Goal: Task Accomplishment & Management: Complete application form

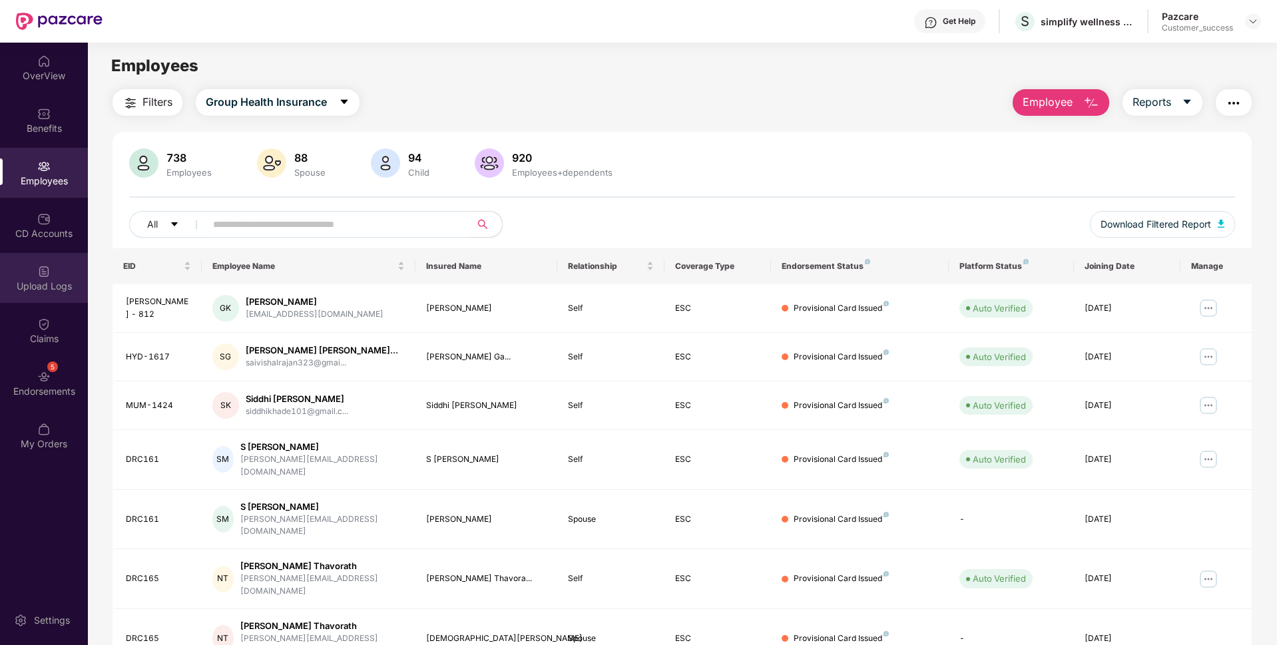
click at [27, 274] on div "Upload Logs" at bounding box center [44, 278] width 88 height 50
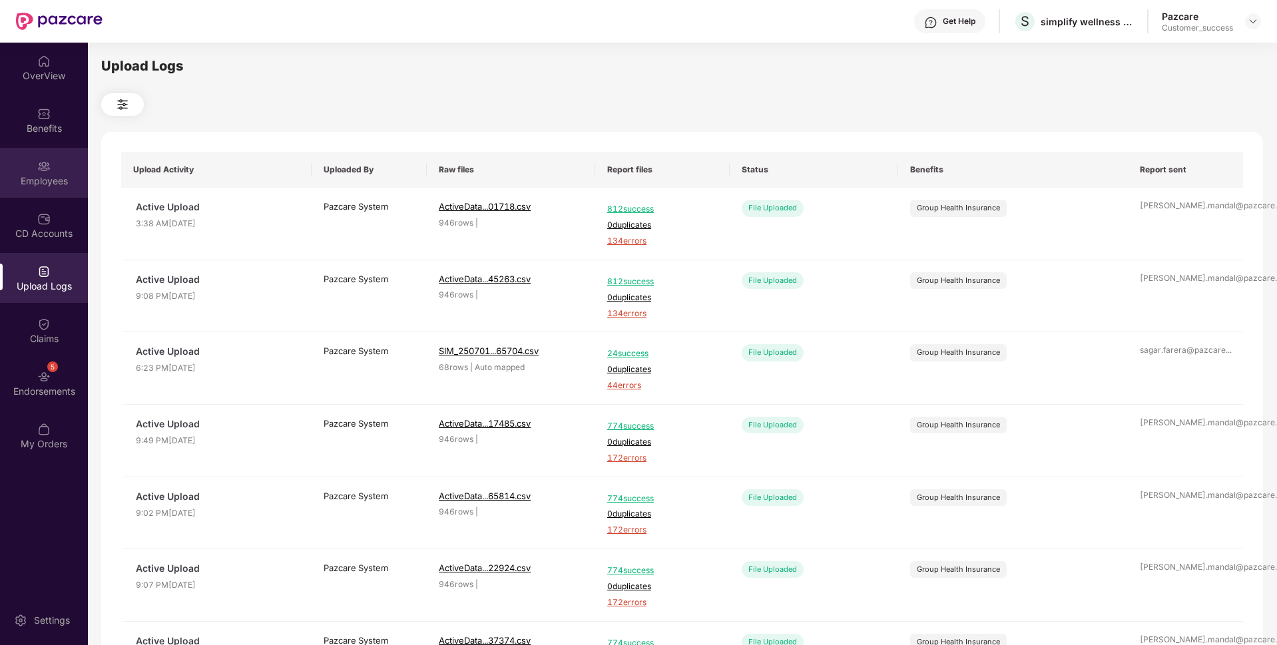
click at [0, 158] on div "Employees" at bounding box center [44, 173] width 88 height 50
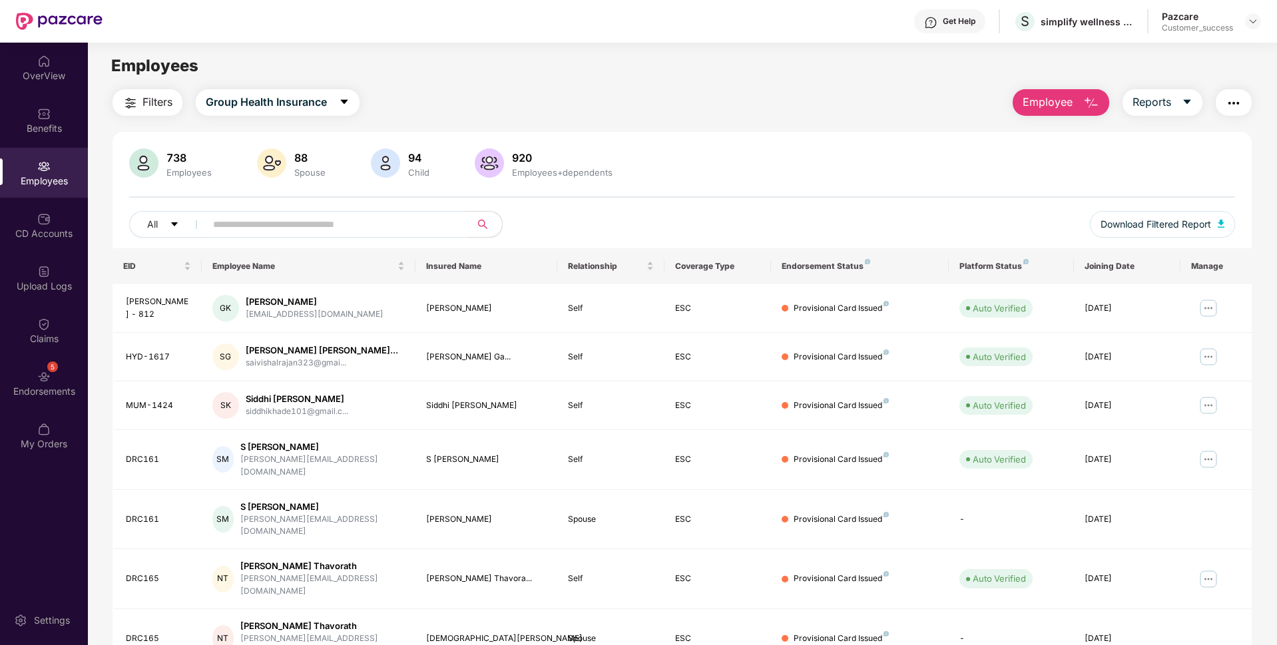
click at [1094, 101] on img "button" at bounding box center [1092, 103] width 16 height 16
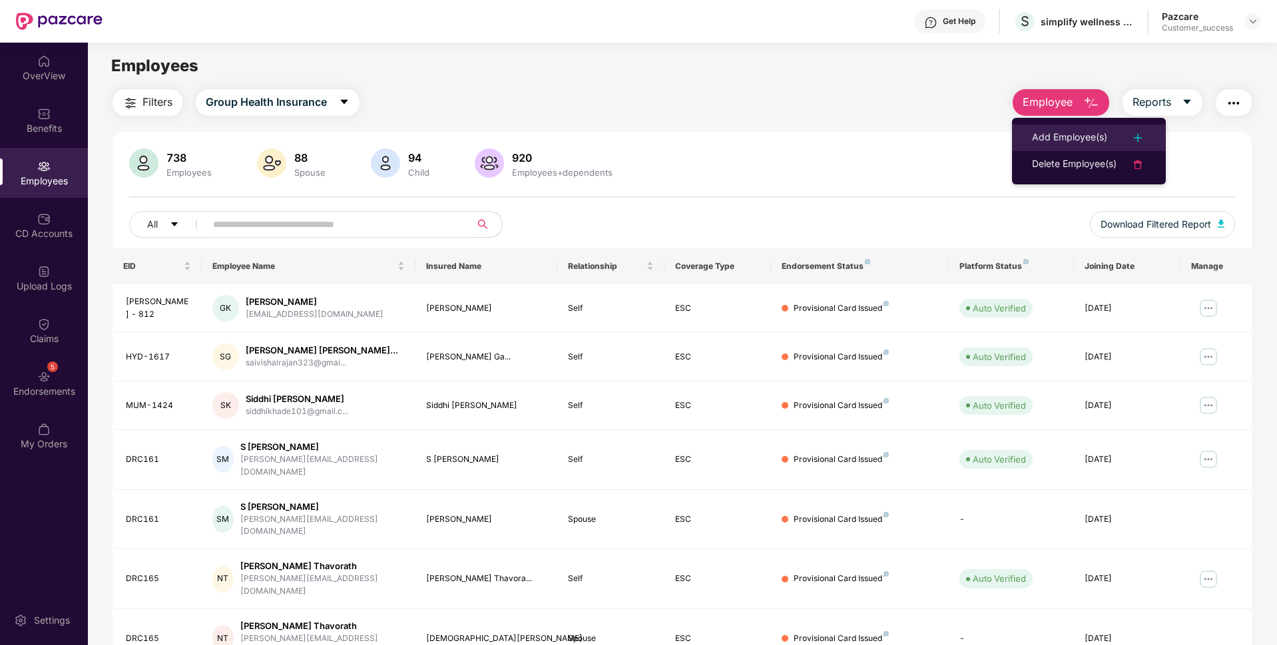
click at [1072, 127] on li "Add Employee(s)" at bounding box center [1089, 138] width 154 height 27
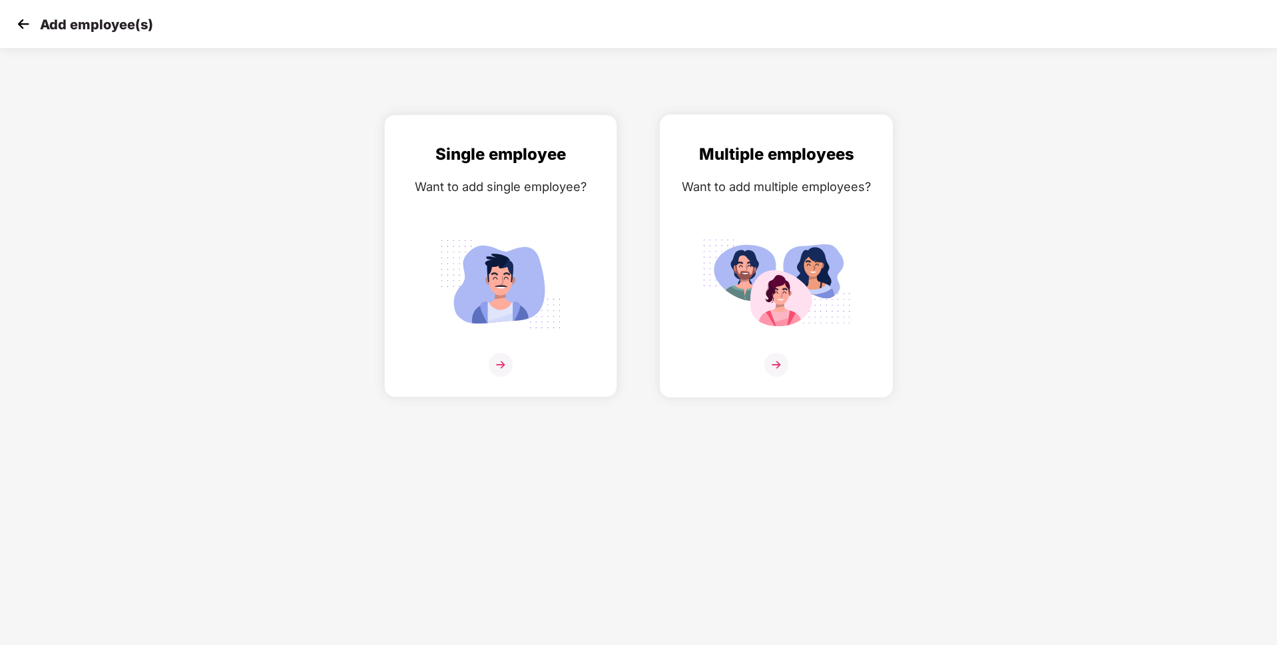
click at [773, 372] on img at bounding box center [777, 365] width 24 height 24
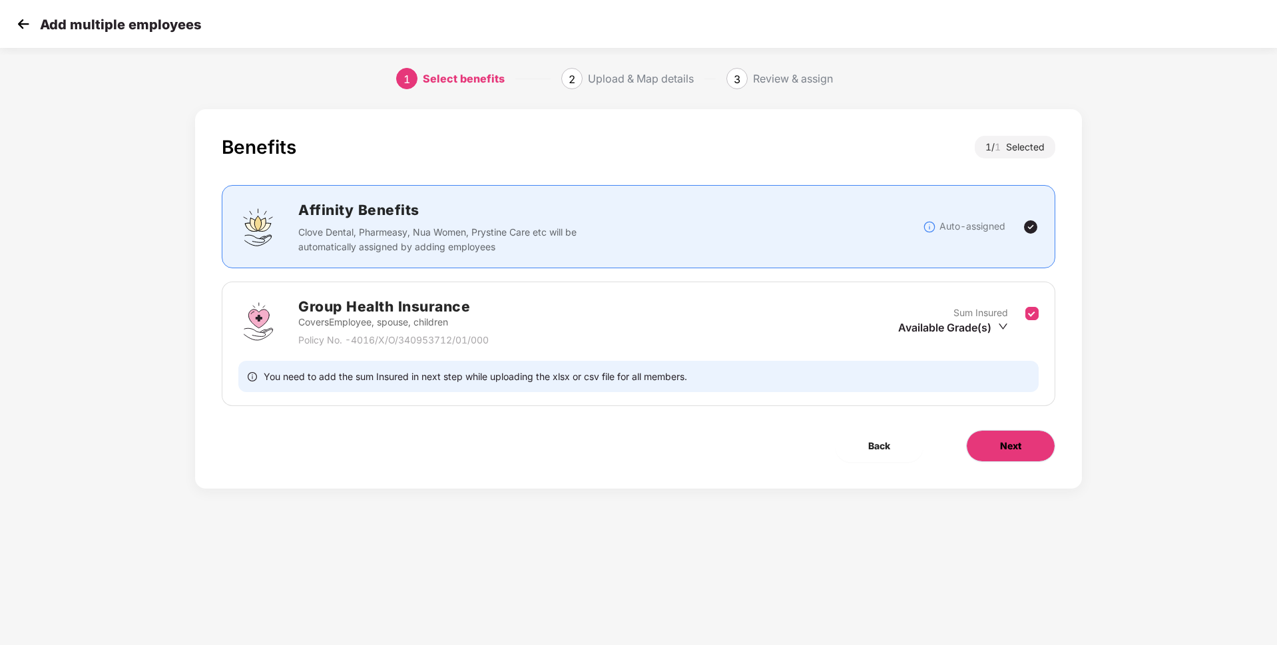
click at [1038, 455] on button "Next" at bounding box center [1010, 446] width 89 height 32
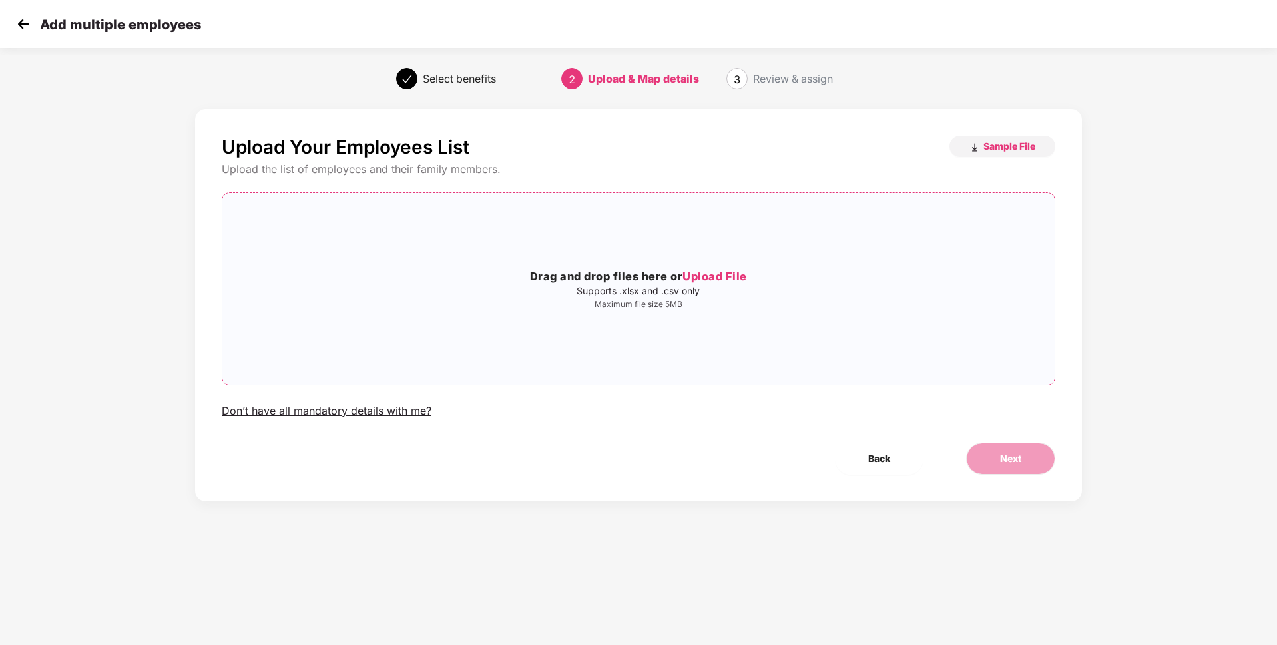
click at [716, 280] on span "Upload File" at bounding box center [715, 276] width 65 height 13
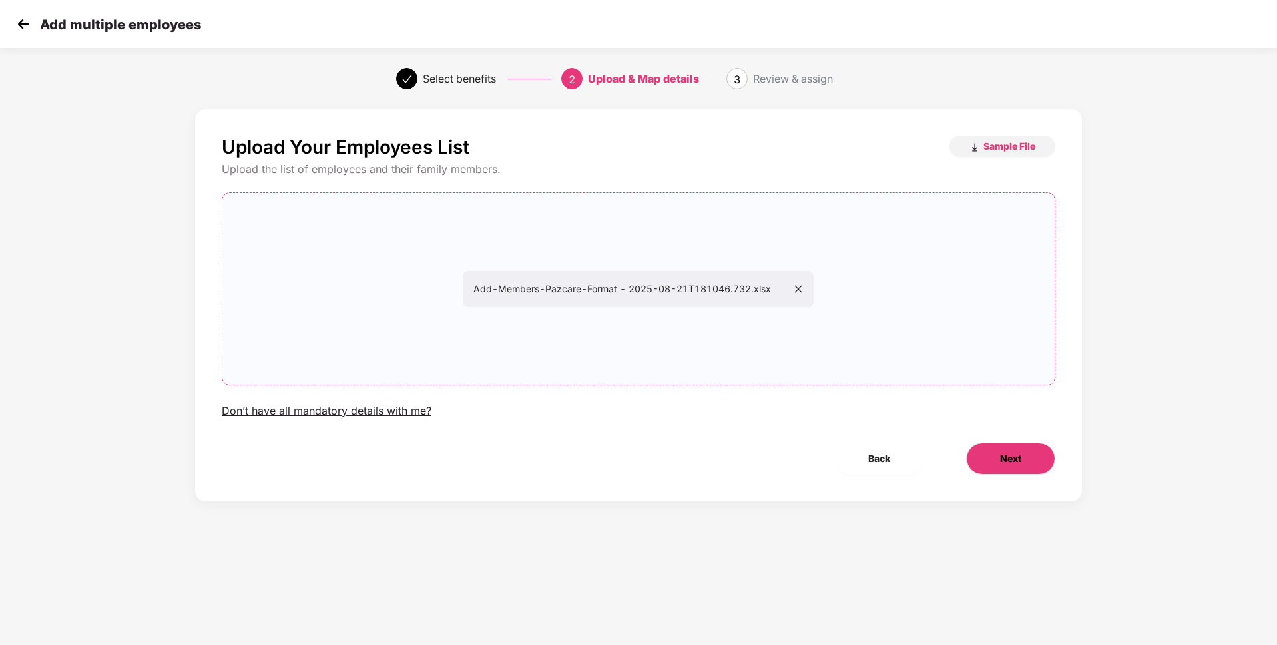
click at [1044, 463] on button "Next" at bounding box center [1010, 459] width 89 height 32
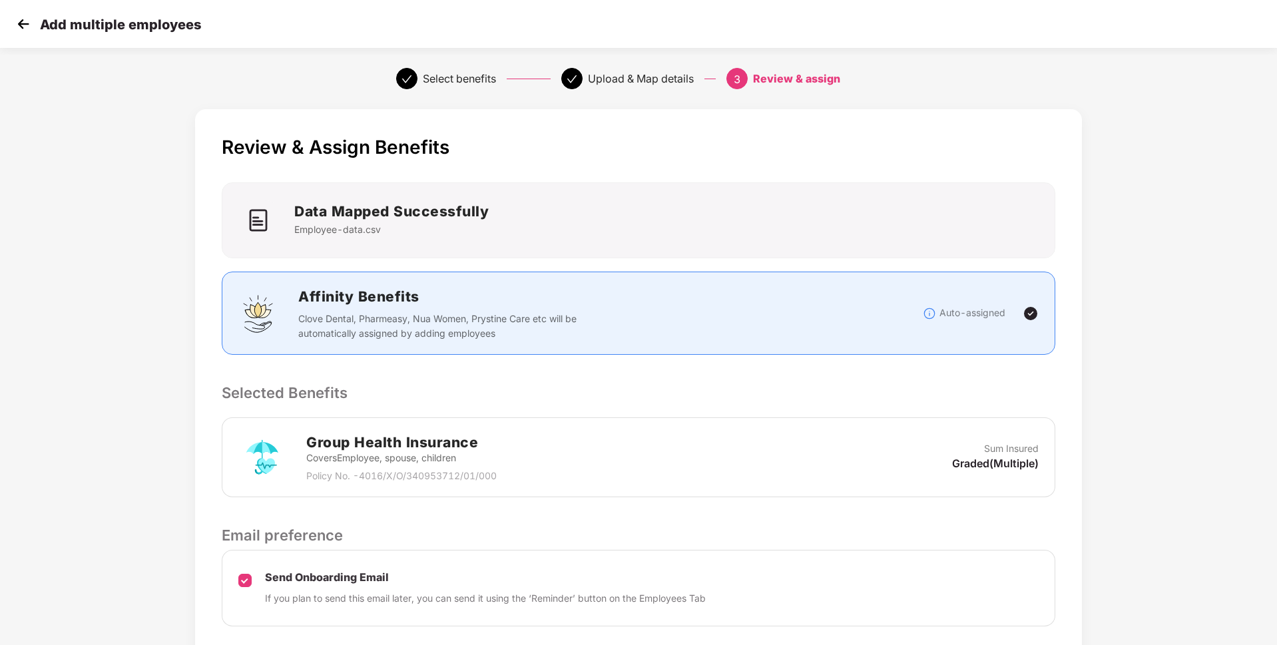
scroll to position [97, 0]
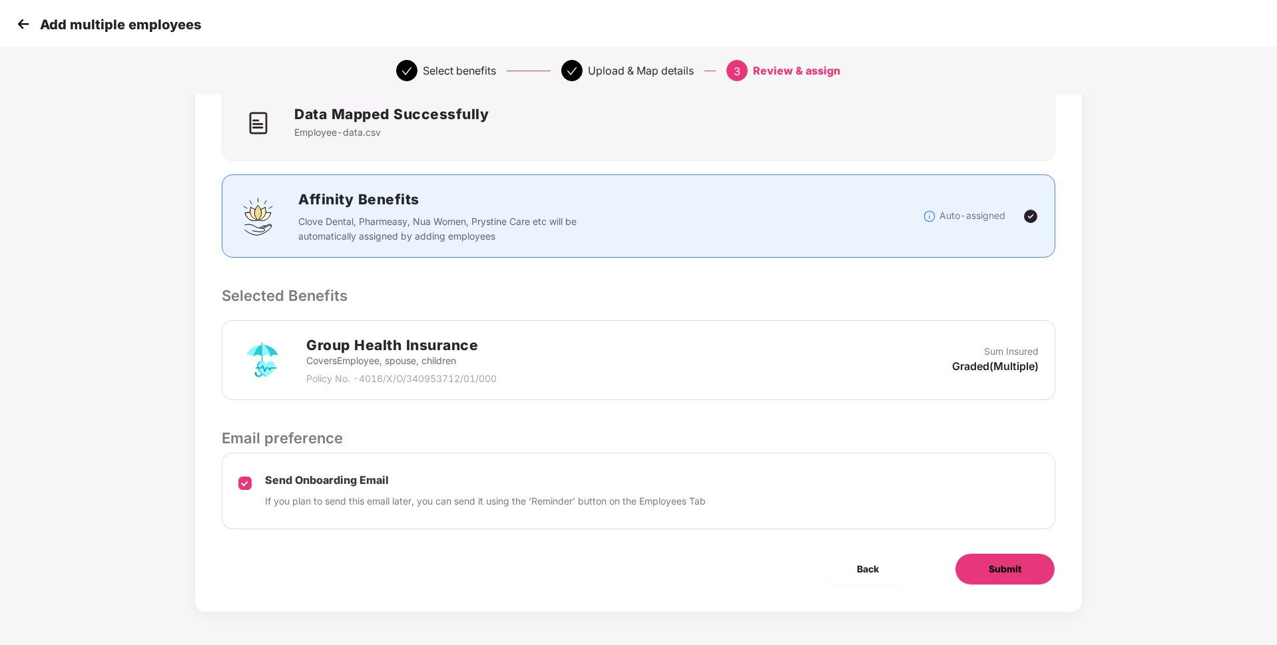
click at [995, 572] on span "Submit" at bounding box center [1005, 569] width 33 height 15
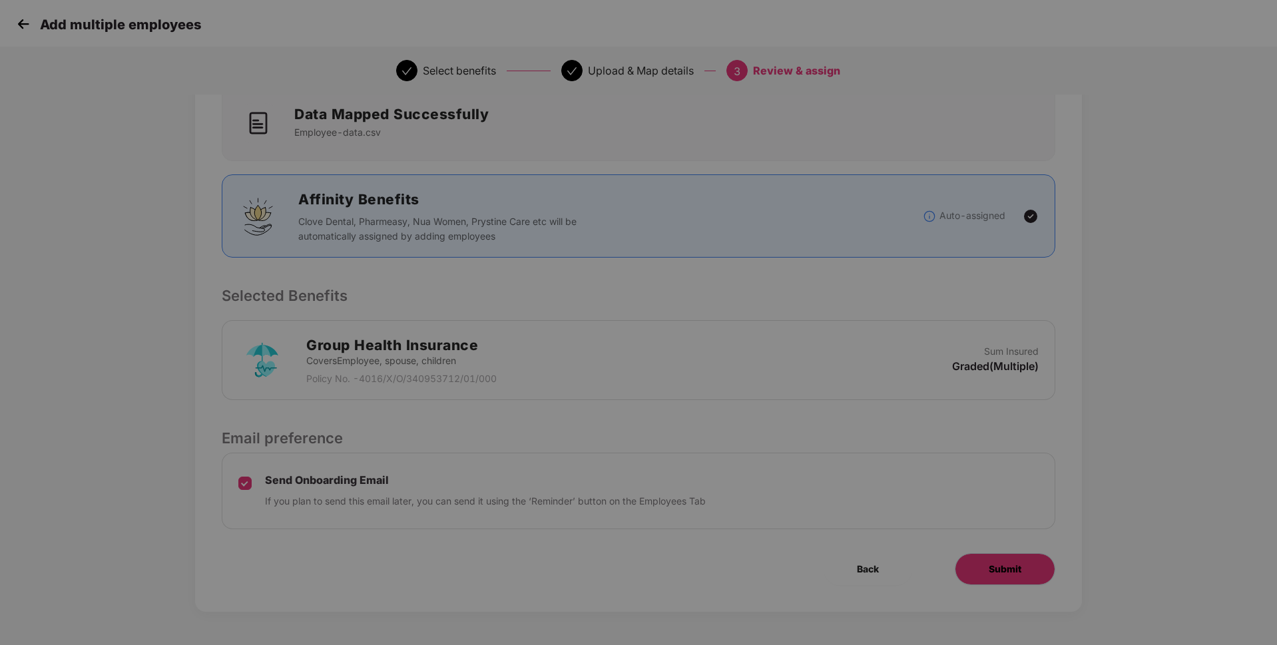
scroll to position [0, 0]
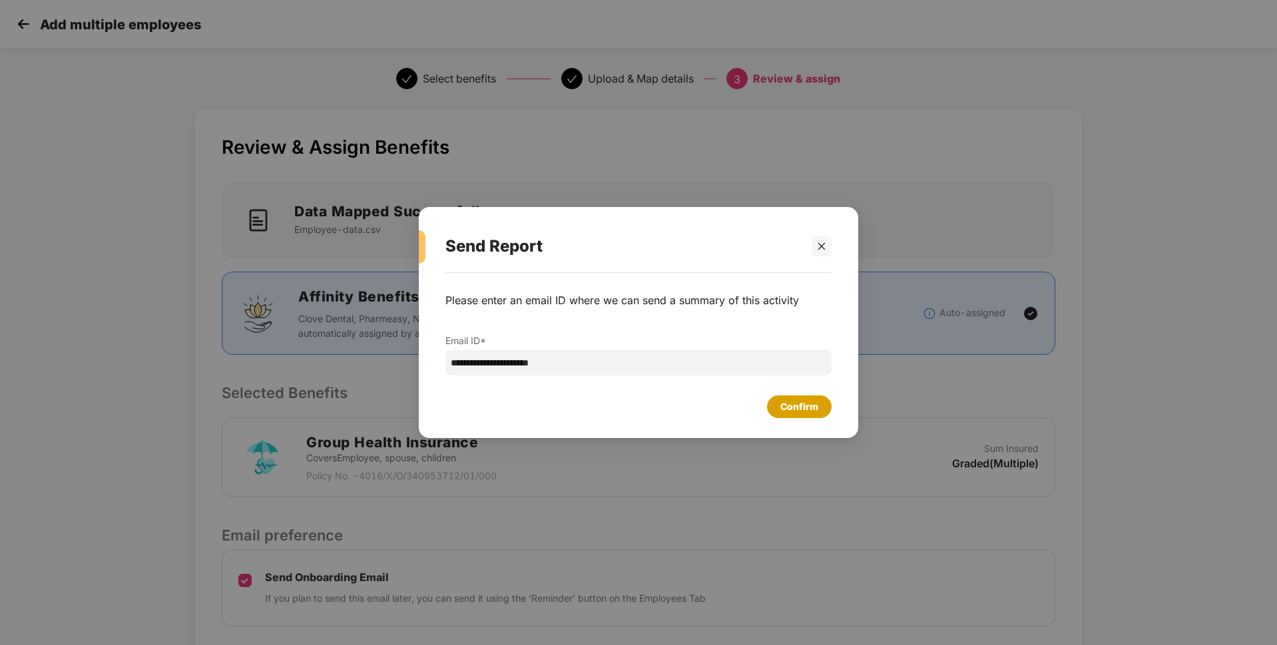
click at [809, 401] on div "Confirm" at bounding box center [800, 407] width 38 height 15
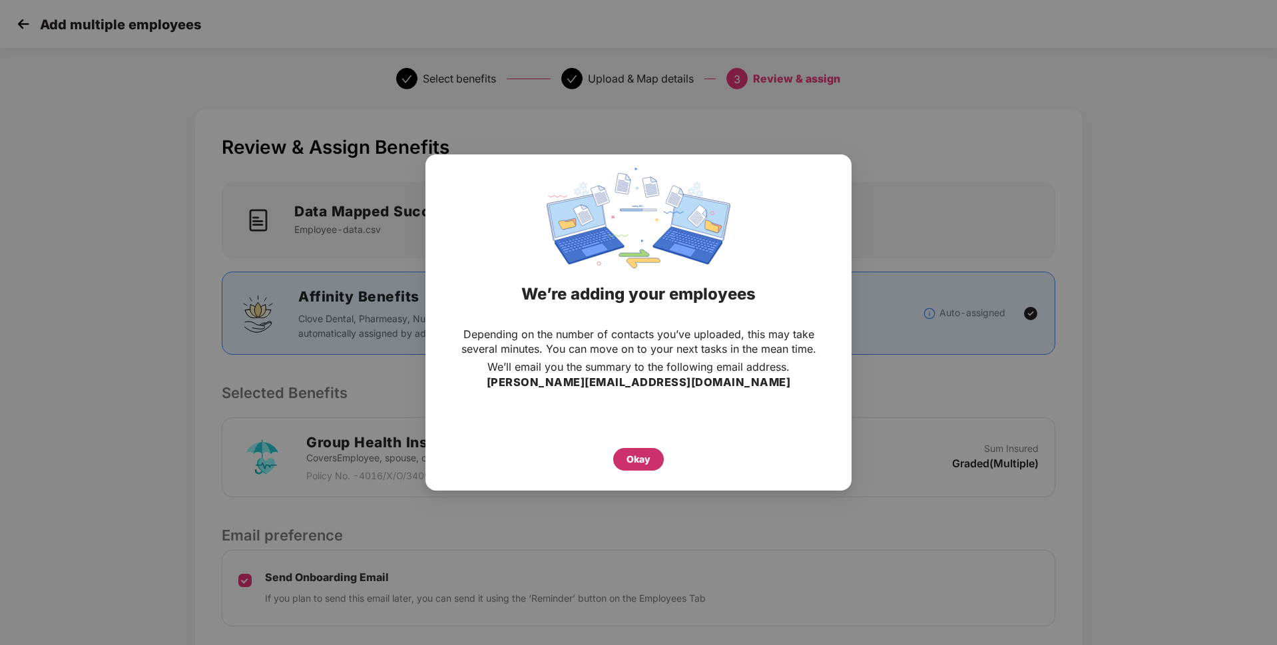
click at [642, 462] on div "Okay" at bounding box center [639, 459] width 24 height 15
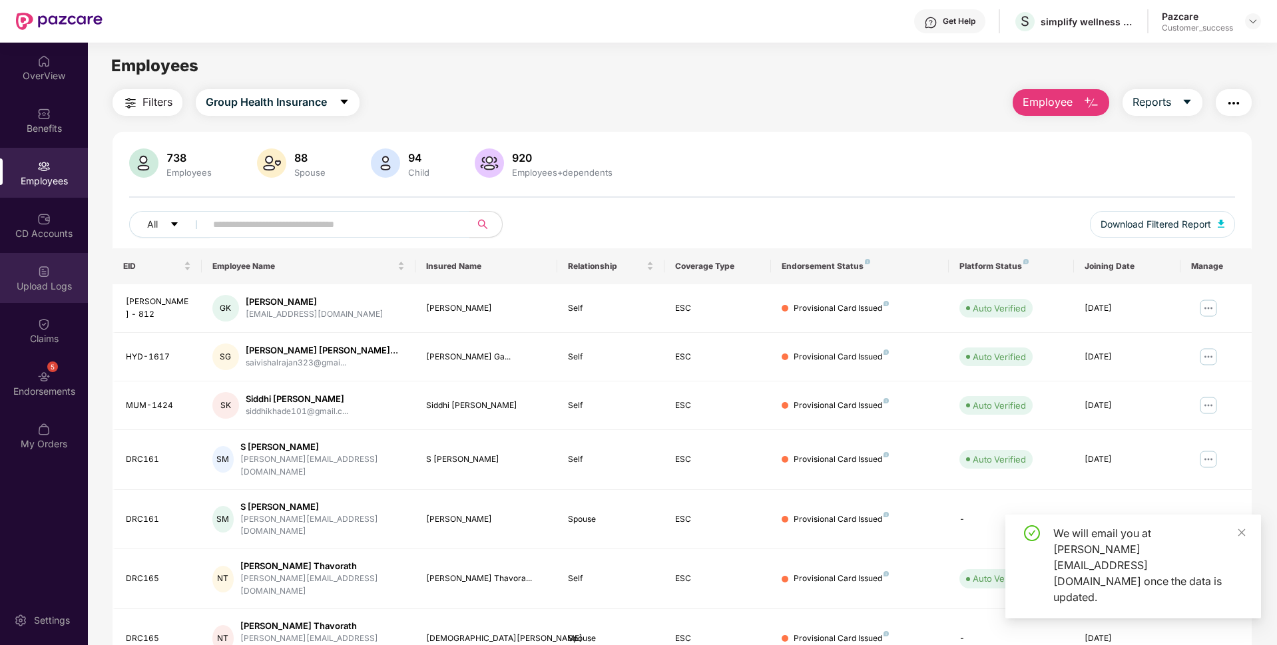
click at [34, 276] on div "Upload Logs" at bounding box center [44, 278] width 88 height 50
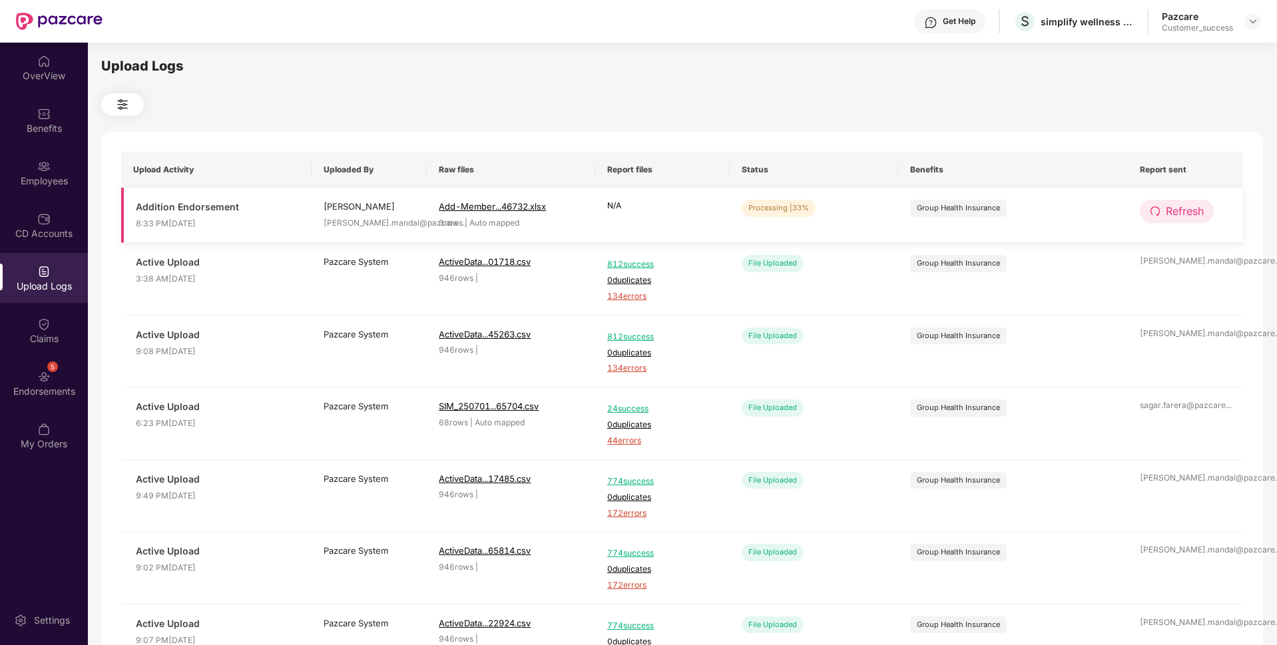
click at [1167, 213] on span "Refresh" at bounding box center [1185, 211] width 38 height 17
